Goal: Information Seeking & Learning: Learn about a topic

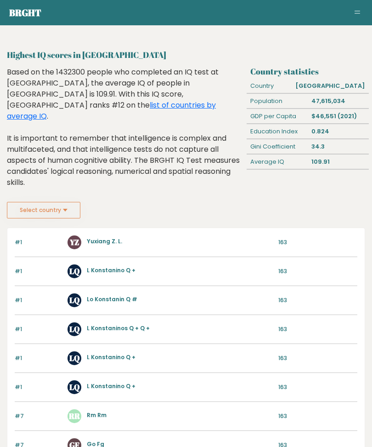
click at [127, 235] on div "YZ Yuxiang Z. L." at bounding box center [171, 242] width 206 height 14
click at [71, 202] on button "Select country" at bounding box center [44, 210] width 74 height 17
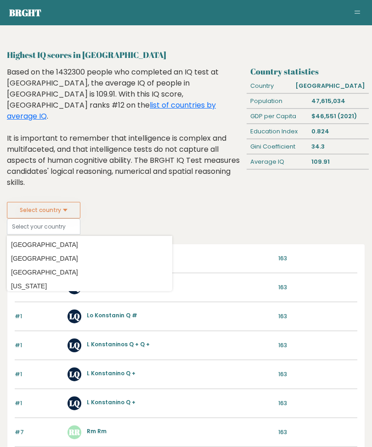
click at [68, 202] on button "Select country" at bounding box center [44, 210] width 74 height 17
click at [125, 252] on div "YZ Yuxiang Z. L." at bounding box center [171, 259] width 206 height 14
click at [115, 253] on link "Yuxiang Z. L." at bounding box center [104, 257] width 35 height 8
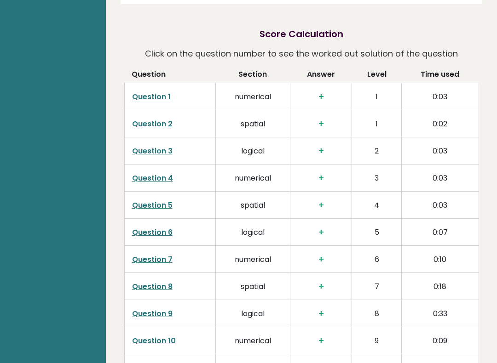
scroll to position [1349, 0]
click at [157, 84] on td "Question 1" at bounding box center [169, 97] width 91 height 27
click at [136, 92] on link "Question 1" at bounding box center [151, 97] width 39 height 11
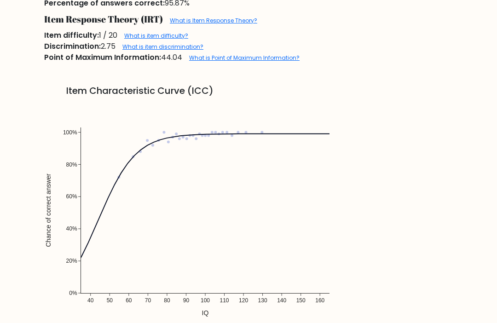
scroll to position [645, 0]
